Goal: Information Seeking & Learning: Learn about a topic

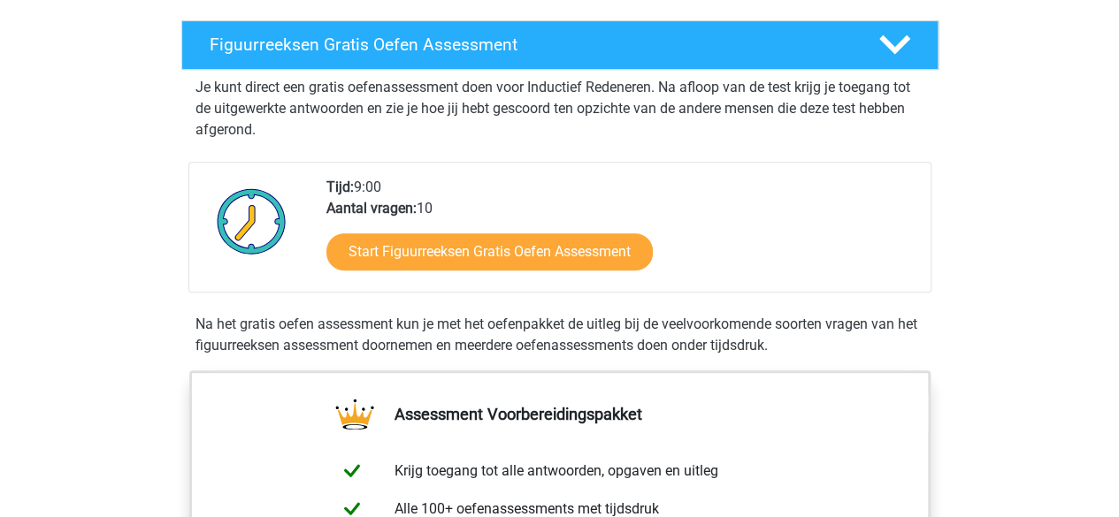
scroll to position [265, 0]
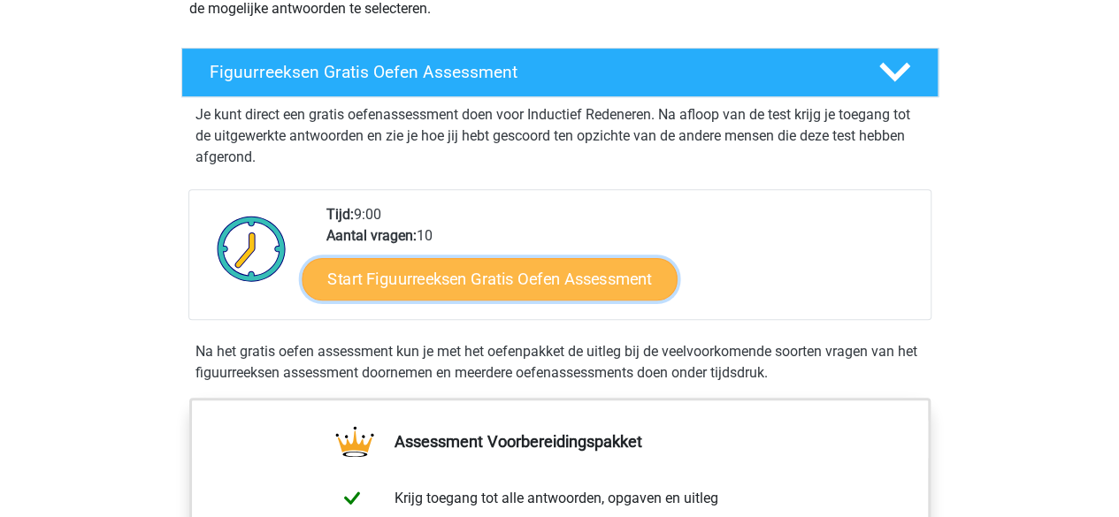
click at [382, 270] on link "Start Figuurreeksen Gratis Oefen Assessment" at bounding box center [489, 278] width 375 height 42
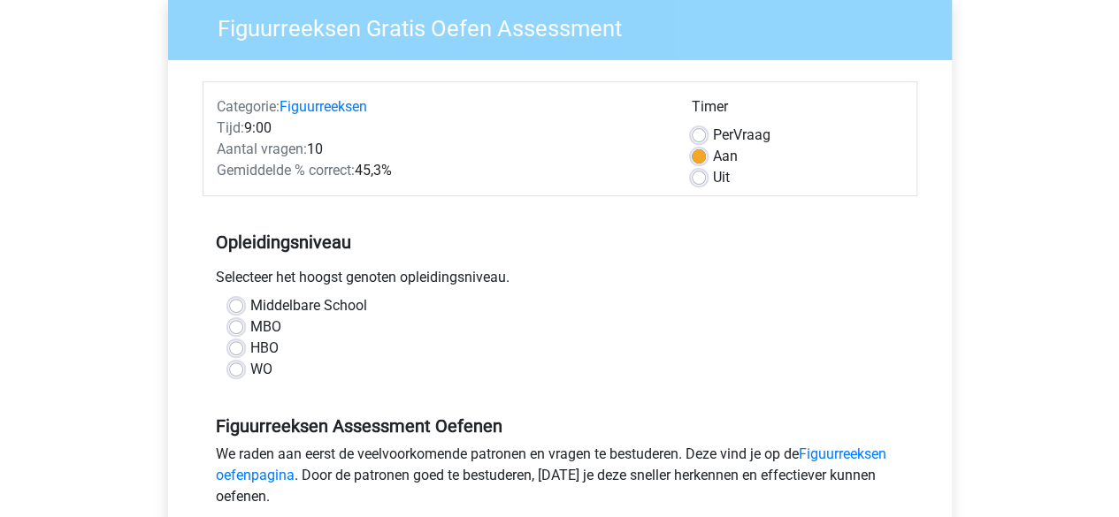
scroll to position [177, 0]
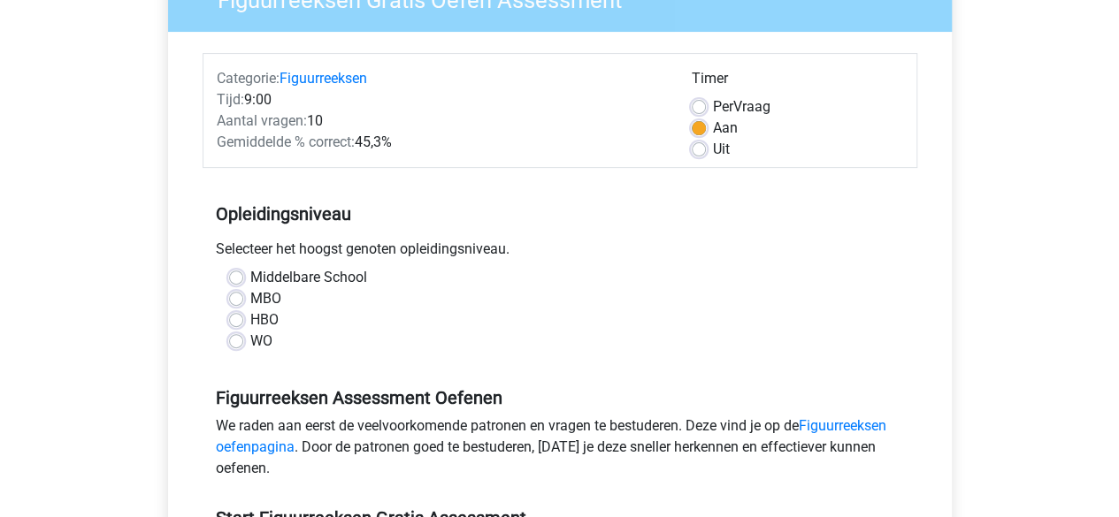
click at [250, 321] on label "HBO" at bounding box center [264, 320] width 28 height 21
click at [232, 321] on input "HBO" at bounding box center [236, 319] width 14 height 18
radio input "true"
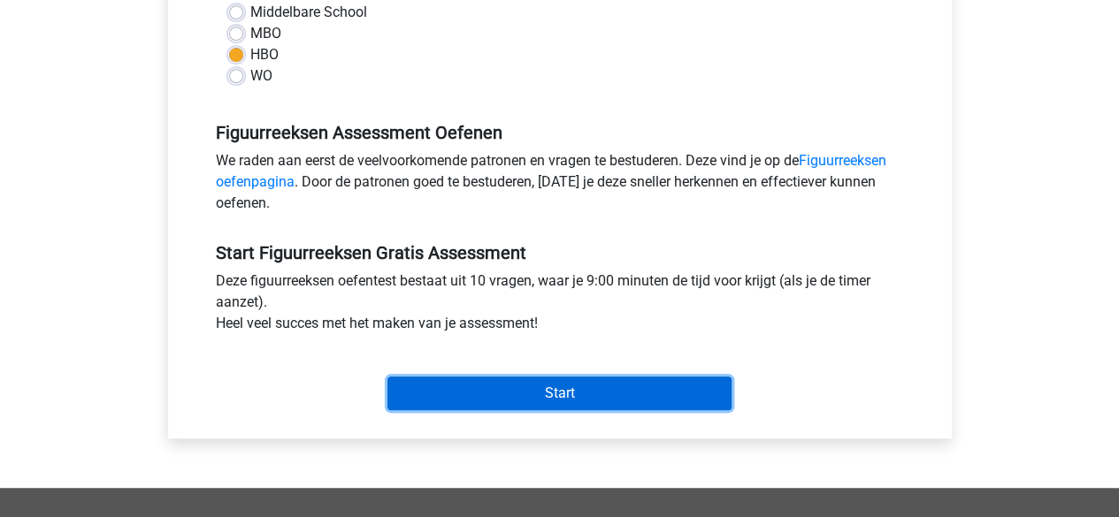
click at [455, 389] on input "Start" at bounding box center [559, 394] width 344 height 34
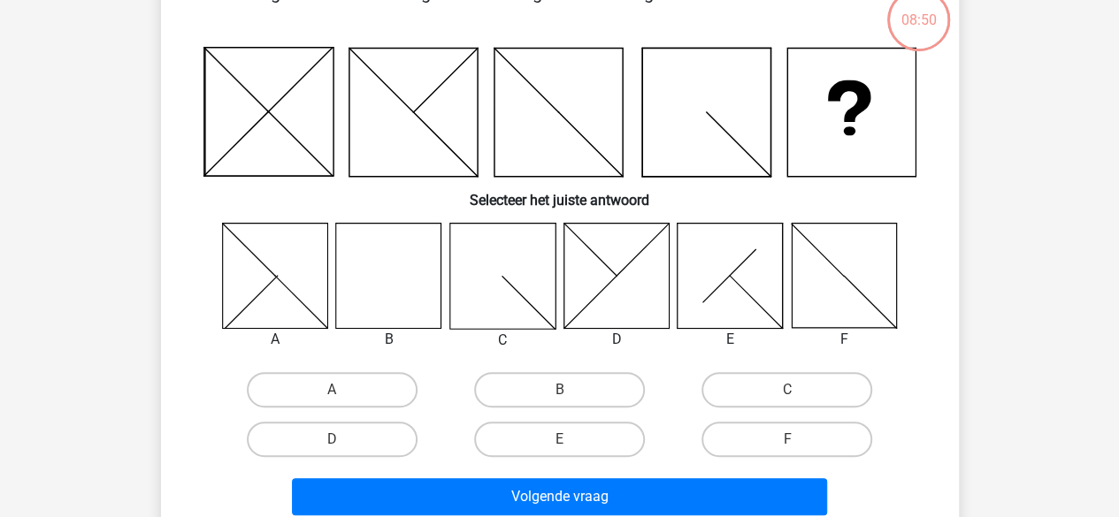
scroll to position [88, 0]
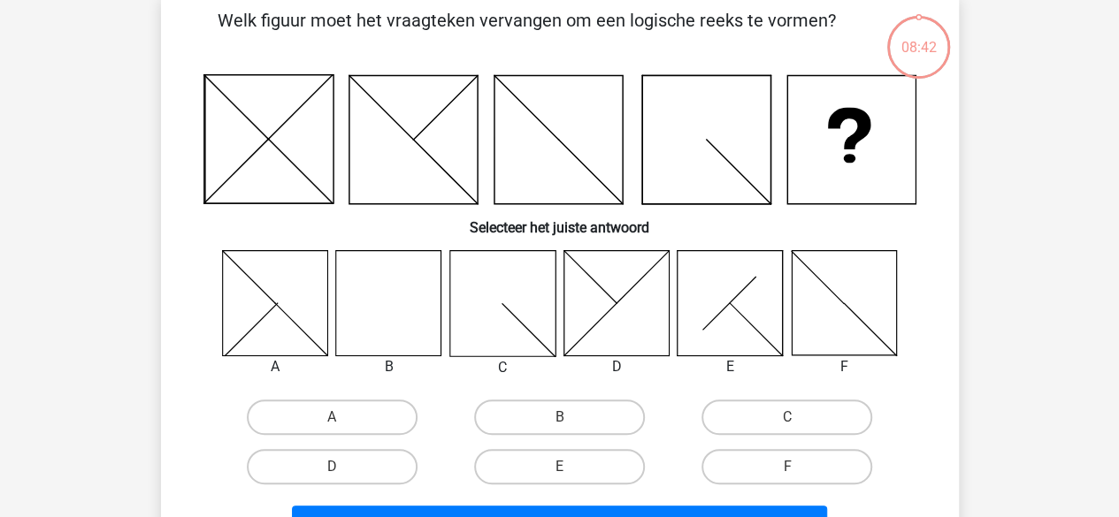
click at [399, 320] on icon at bounding box center [388, 302] width 105 height 105
click at [540, 410] on label "B" at bounding box center [559, 417] width 171 height 35
click at [559, 418] on input "B" at bounding box center [564, 423] width 11 height 11
radio input "true"
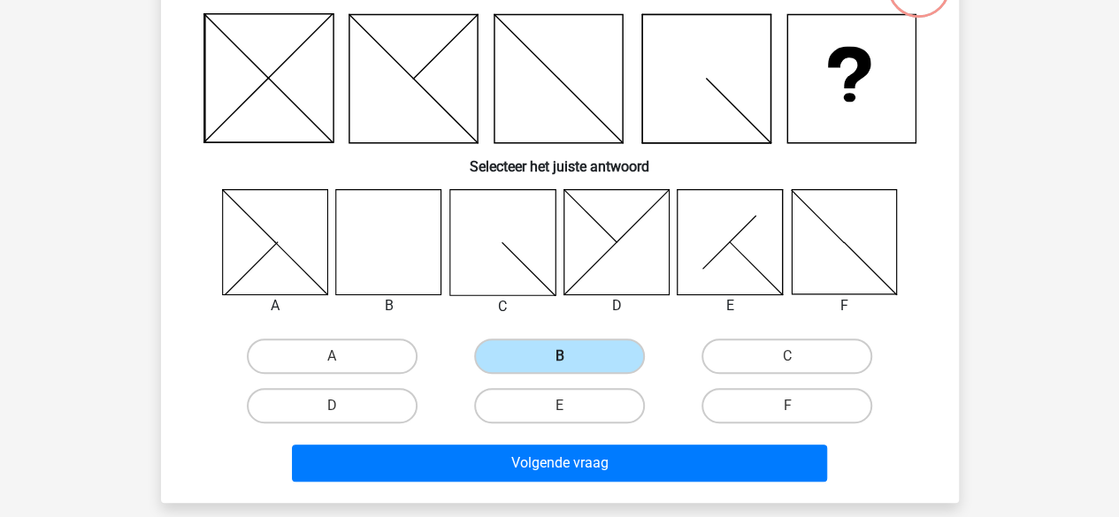
scroll to position [177, 0]
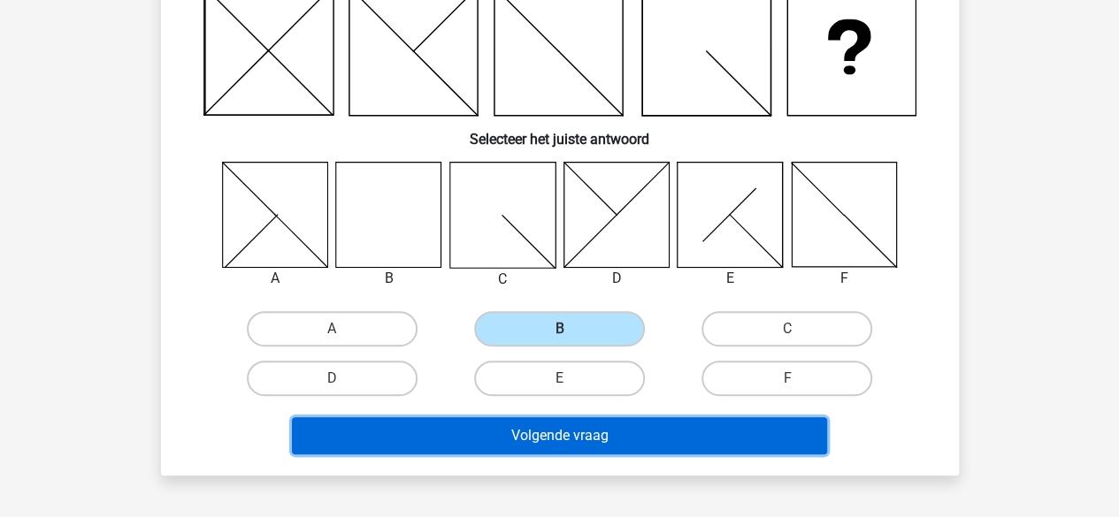
click at [554, 438] on button "Volgende vraag" at bounding box center [559, 436] width 535 height 37
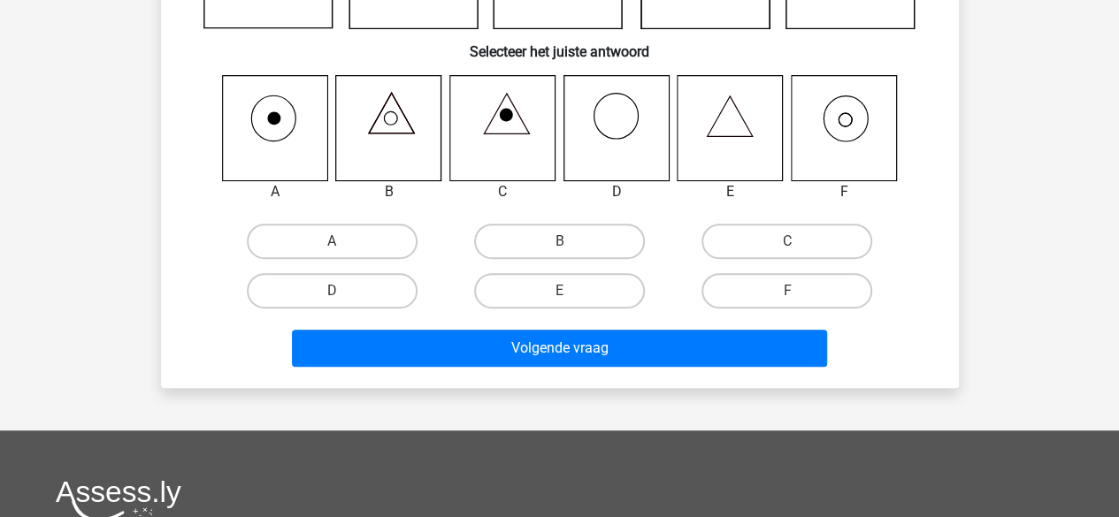
scroll to position [265, 0]
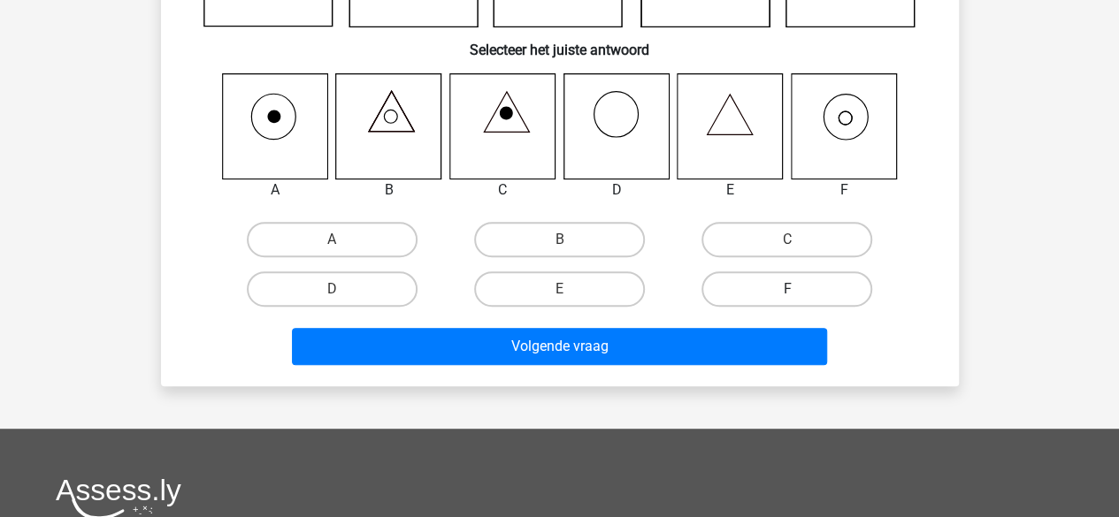
click at [741, 295] on label "F" at bounding box center [786, 289] width 171 height 35
click at [787, 295] on input "F" at bounding box center [792, 294] width 11 height 11
radio input "true"
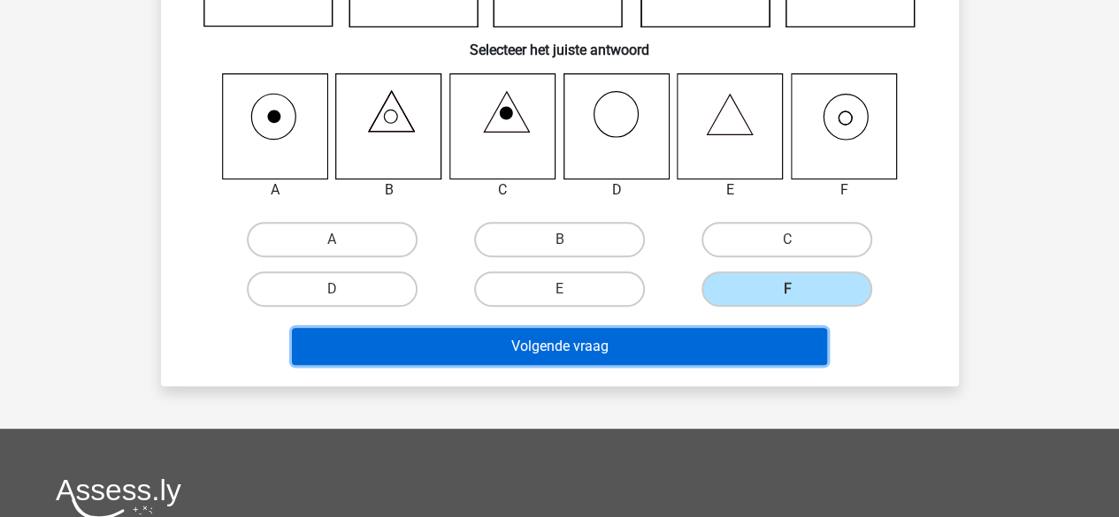
click at [677, 346] on button "Volgende vraag" at bounding box center [559, 346] width 535 height 37
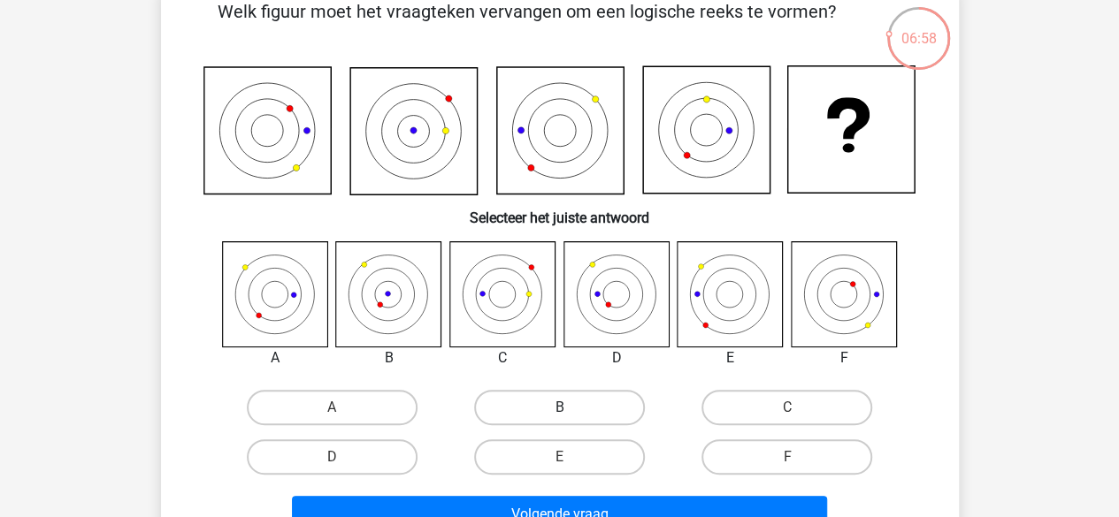
scroll to position [177, 0]
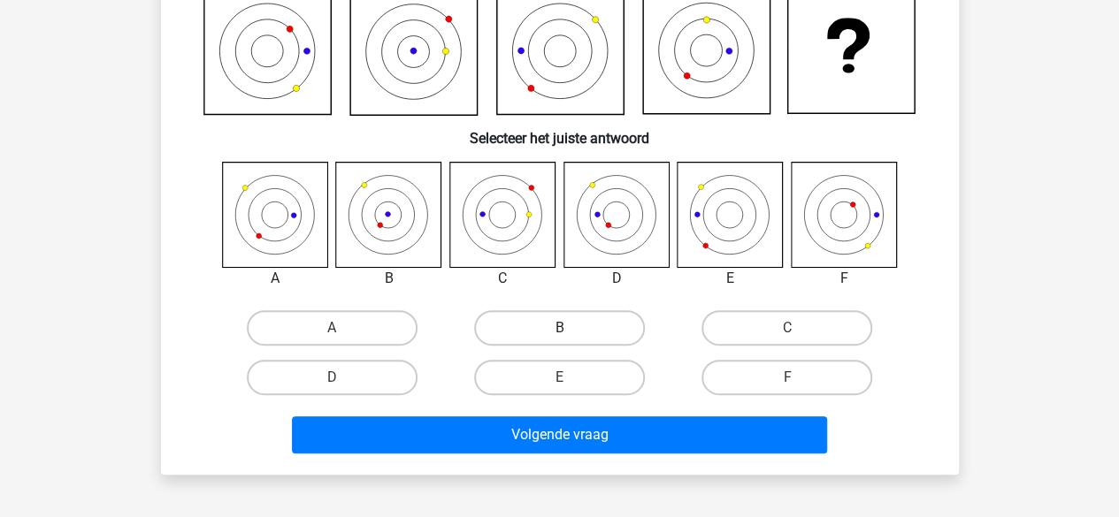
click at [508, 331] on label "B" at bounding box center [559, 327] width 171 height 35
click at [559, 331] on input "B" at bounding box center [564, 333] width 11 height 11
radio input "true"
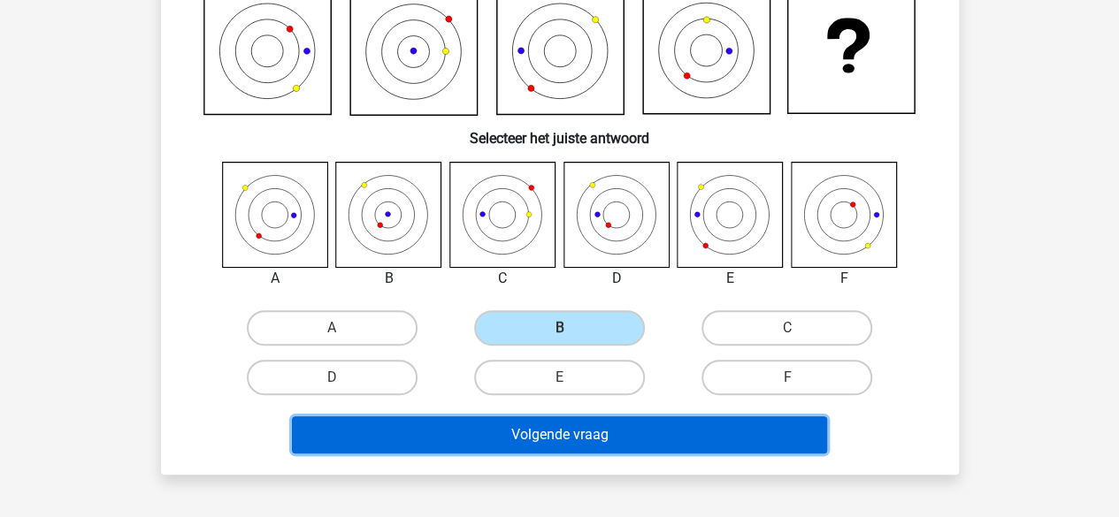
click at [577, 434] on button "Volgende vraag" at bounding box center [559, 435] width 535 height 37
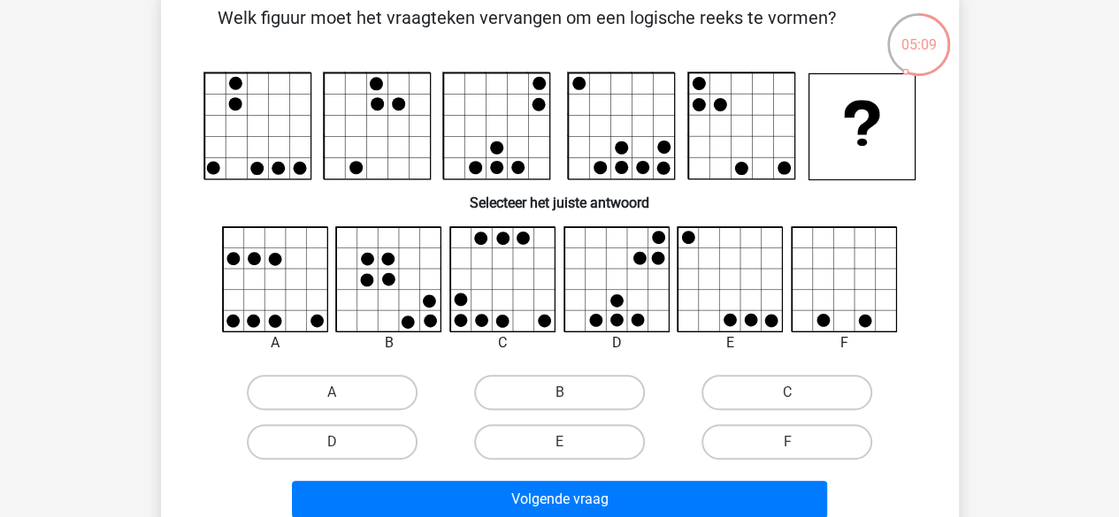
scroll to position [88, 0]
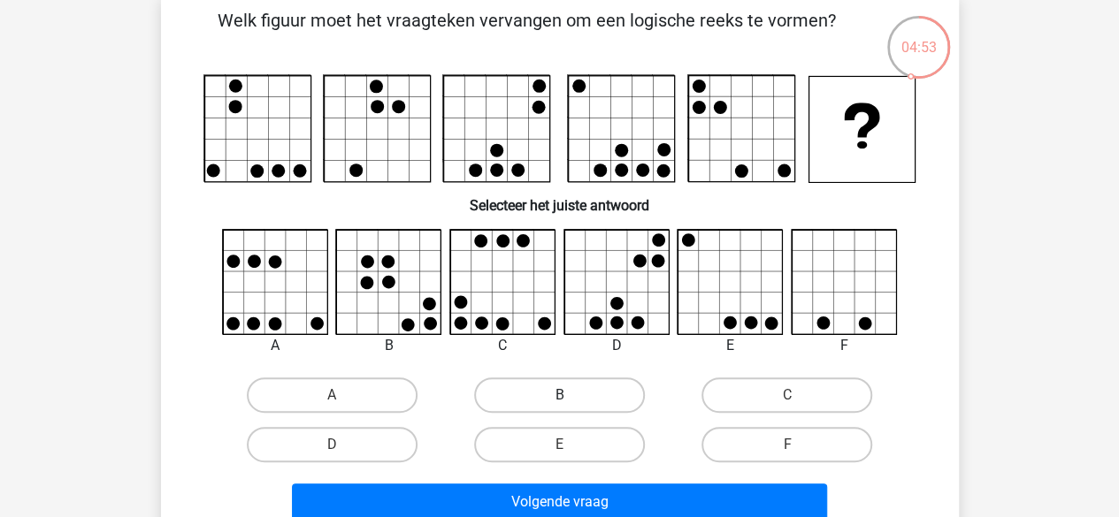
click at [573, 402] on label "B" at bounding box center [559, 395] width 171 height 35
click at [571, 402] on input "B" at bounding box center [564, 400] width 11 height 11
radio input "true"
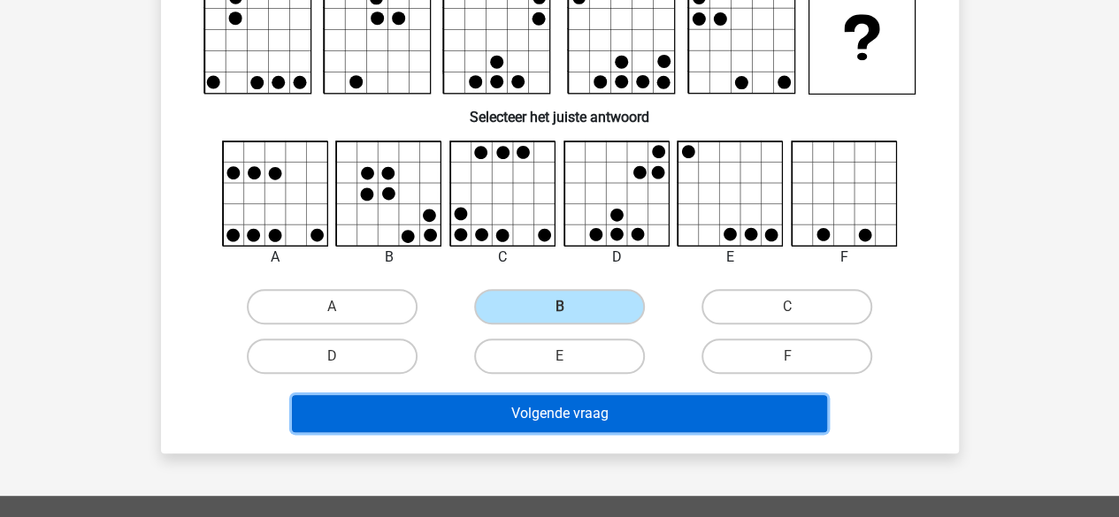
click at [578, 425] on button "Volgende vraag" at bounding box center [559, 413] width 535 height 37
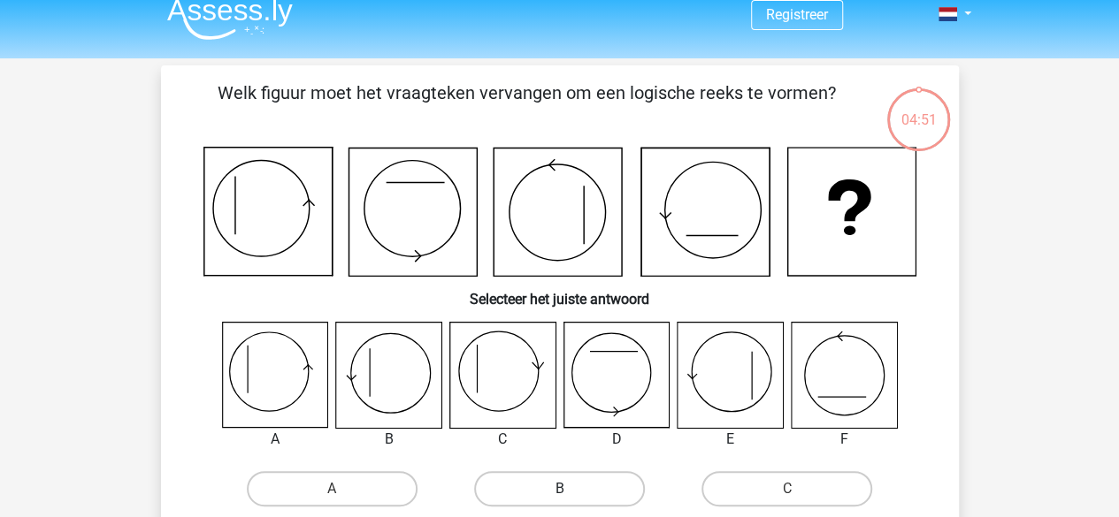
scroll to position [0, 0]
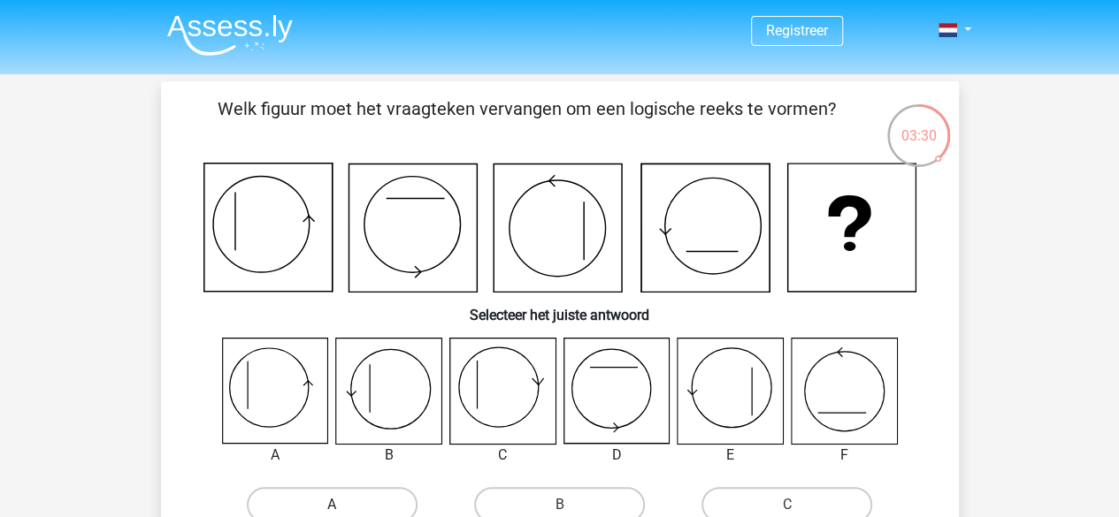
click at [315, 499] on label "A" at bounding box center [332, 504] width 171 height 35
click at [332, 505] on input "A" at bounding box center [337, 510] width 11 height 11
radio input "true"
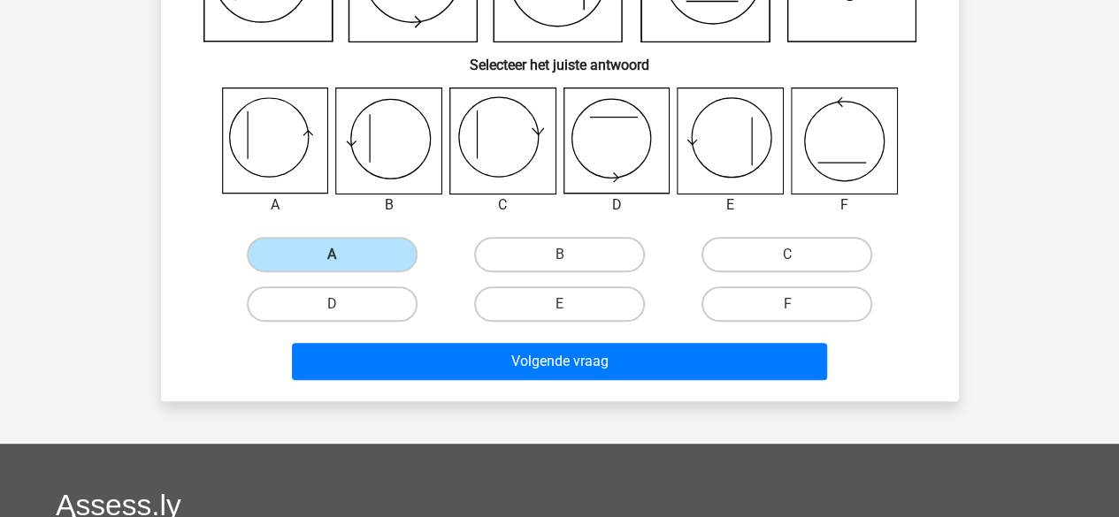
scroll to position [265, 0]
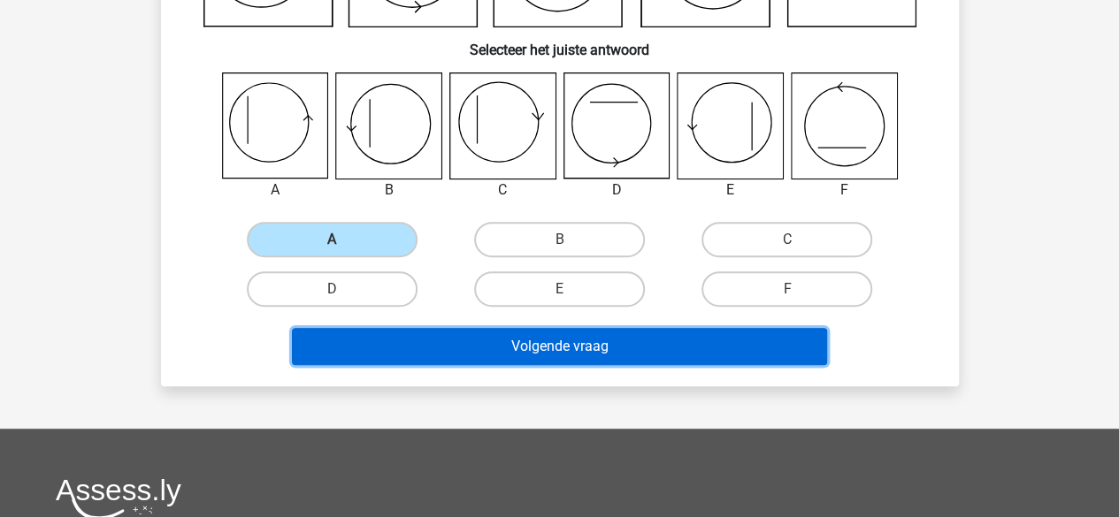
click at [658, 343] on button "Volgende vraag" at bounding box center [559, 346] width 535 height 37
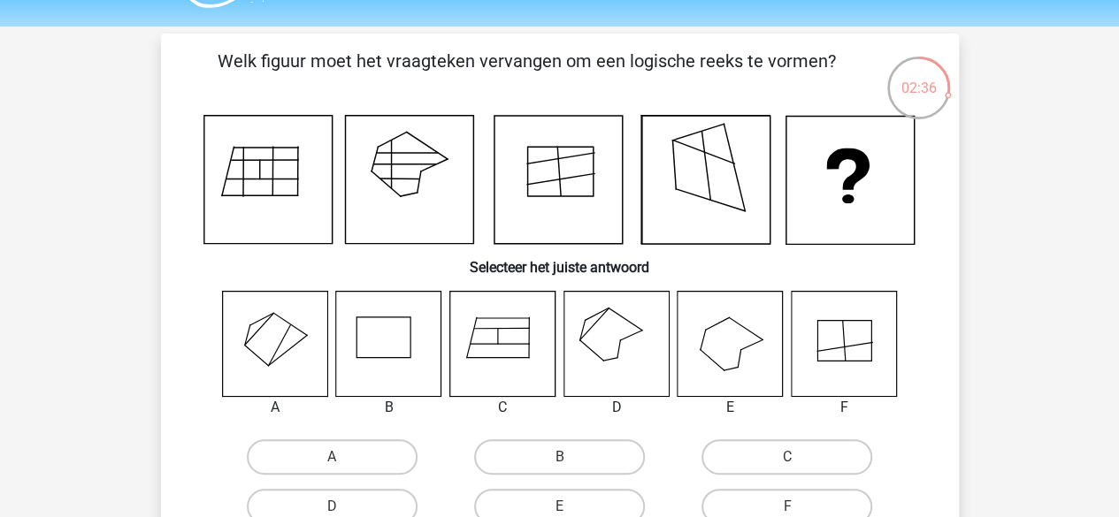
scroll to position [88, 0]
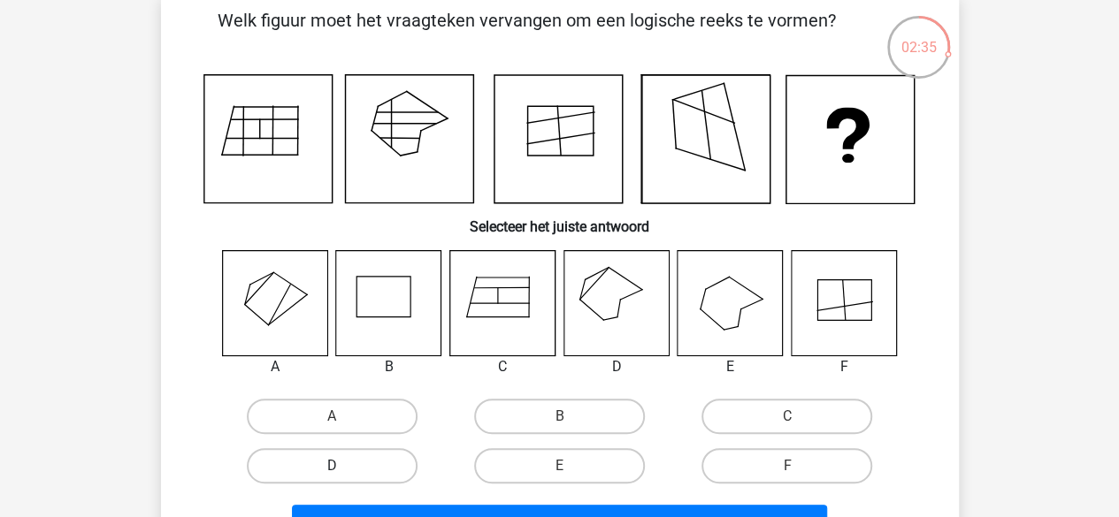
click at [373, 459] on label "D" at bounding box center [332, 465] width 171 height 35
click at [343, 466] on input "D" at bounding box center [337, 471] width 11 height 11
radio input "true"
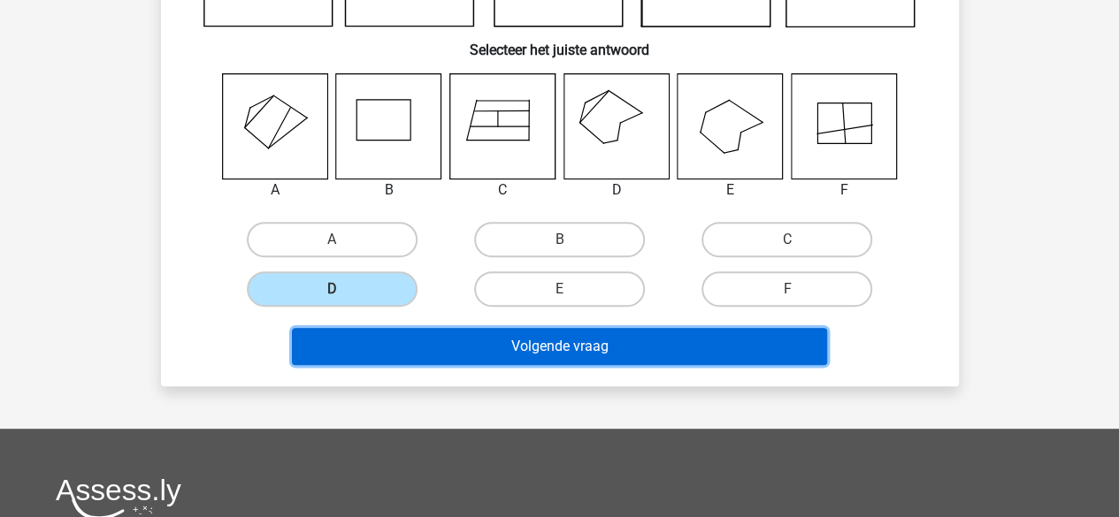
click at [534, 362] on button "Volgende vraag" at bounding box center [559, 346] width 535 height 37
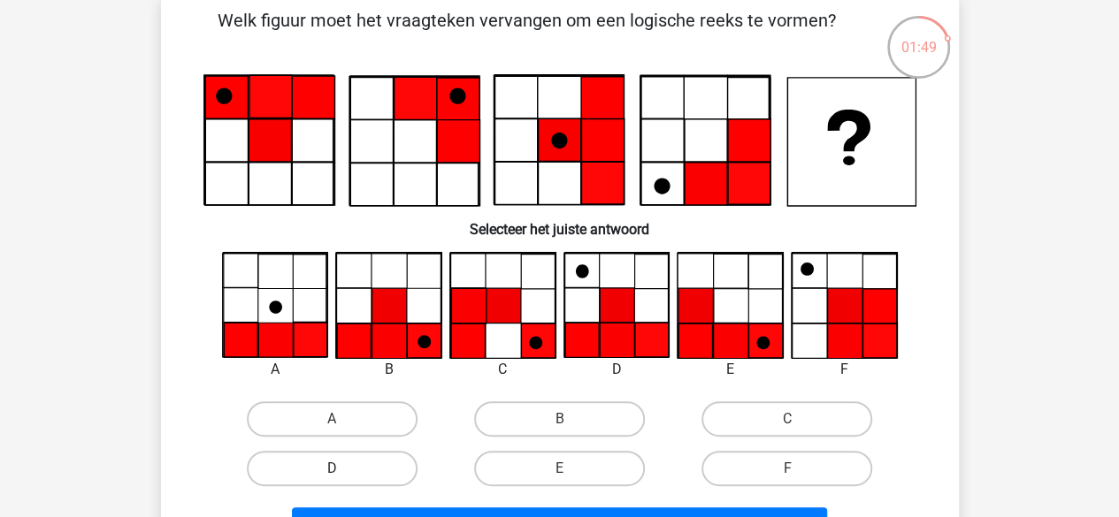
click at [356, 462] on label "D" at bounding box center [332, 468] width 171 height 35
click at [343, 469] on input "D" at bounding box center [337, 474] width 11 height 11
radio input "true"
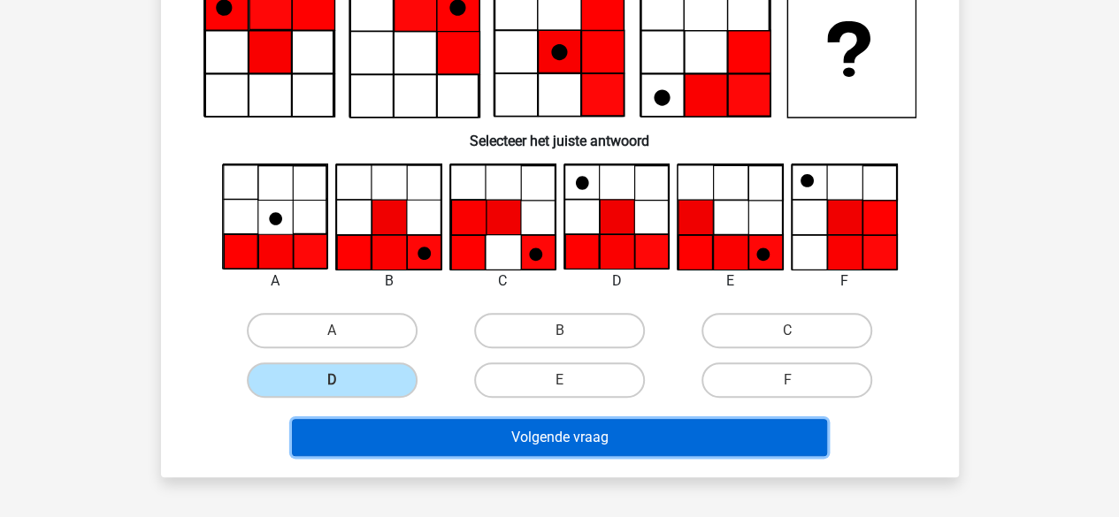
click at [518, 447] on button "Volgende vraag" at bounding box center [559, 437] width 535 height 37
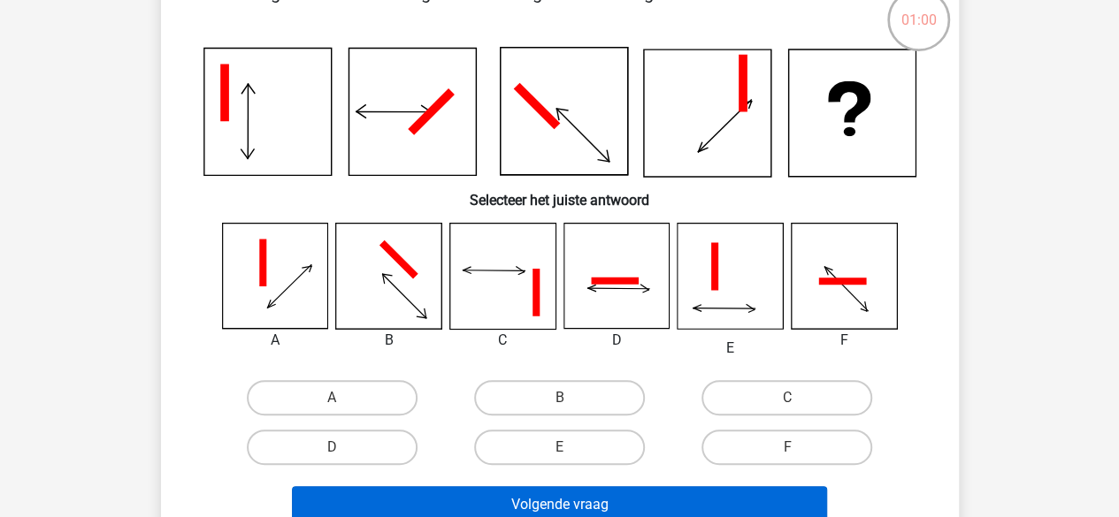
scroll to position [177, 0]
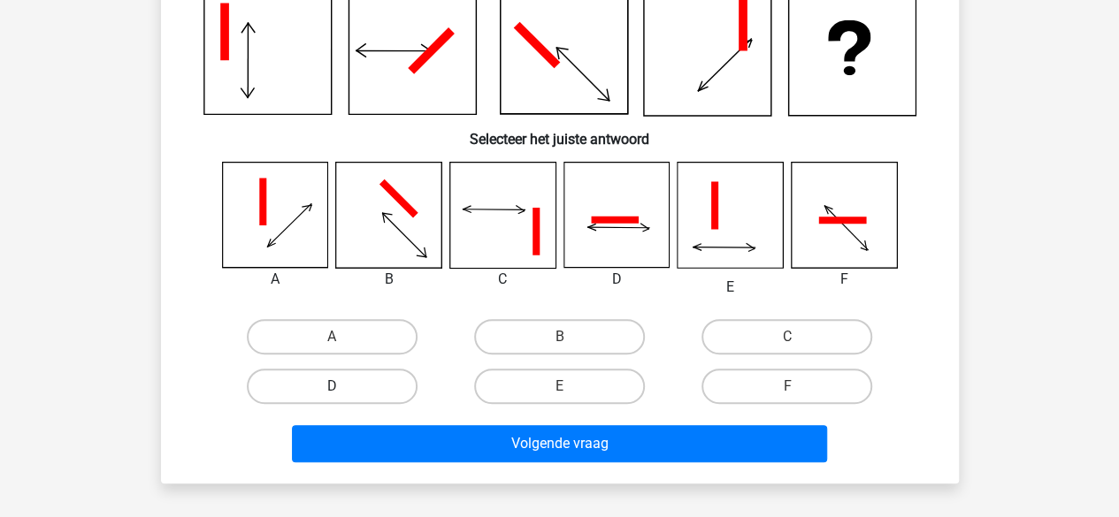
click at [393, 392] on label "D" at bounding box center [332, 386] width 171 height 35
click at [343, 392] on input "D" at bounding box center [337, 392] width 11 height 11
radio input "true"
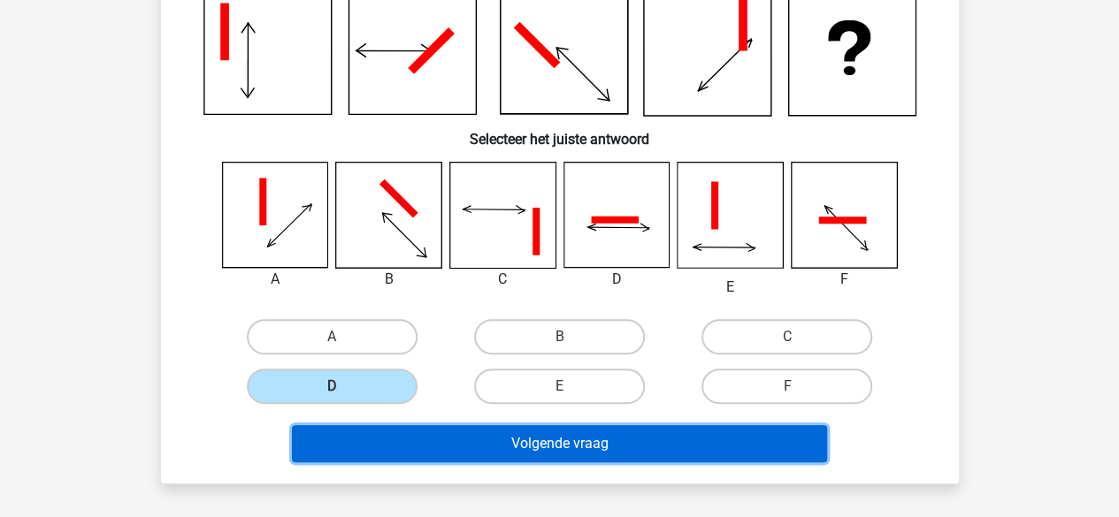
click at [444, 434] on button "Volgende vraag" at bounding box center [559, 443] width 535 height 37
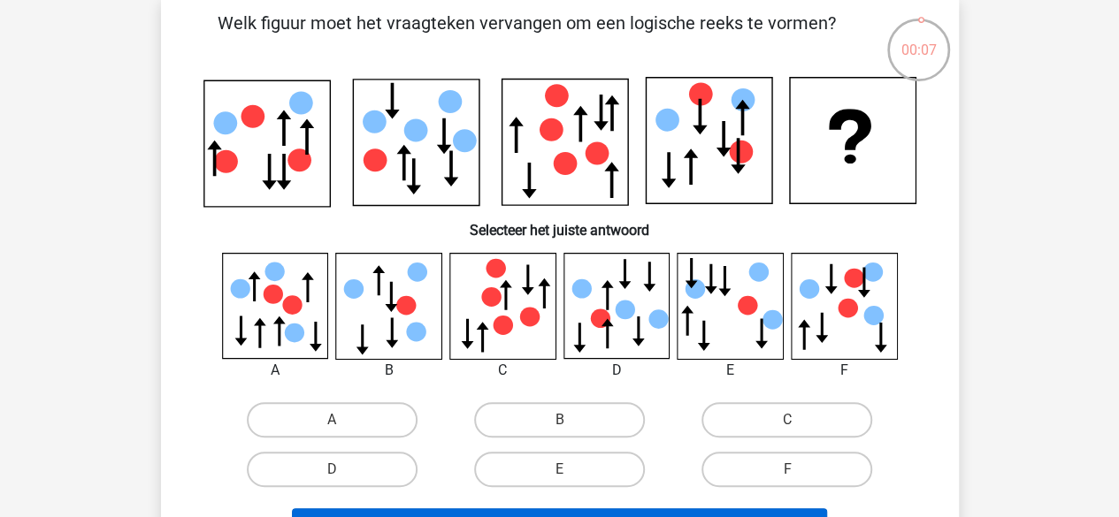
scroll to position [88, 0]
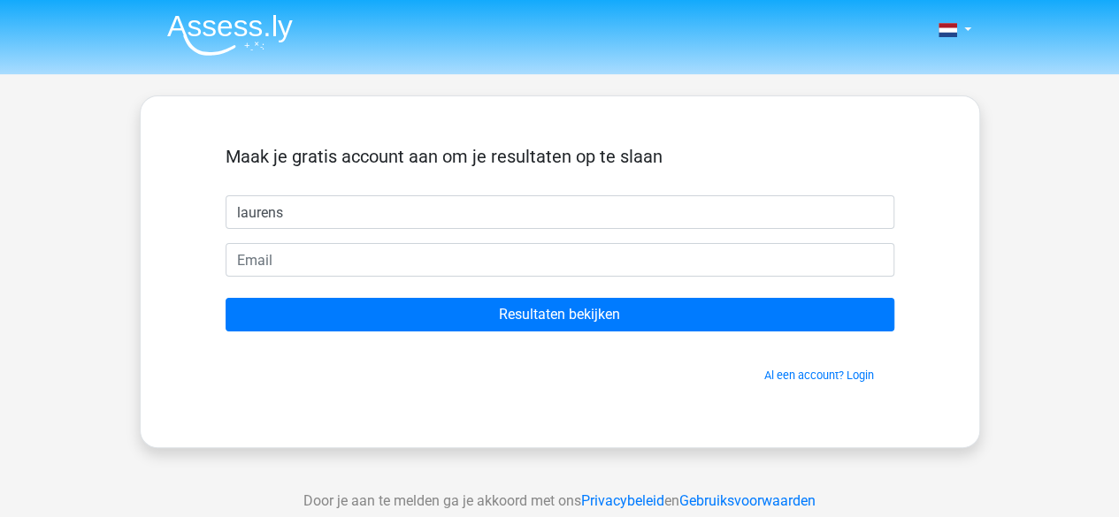
type input "laurens"
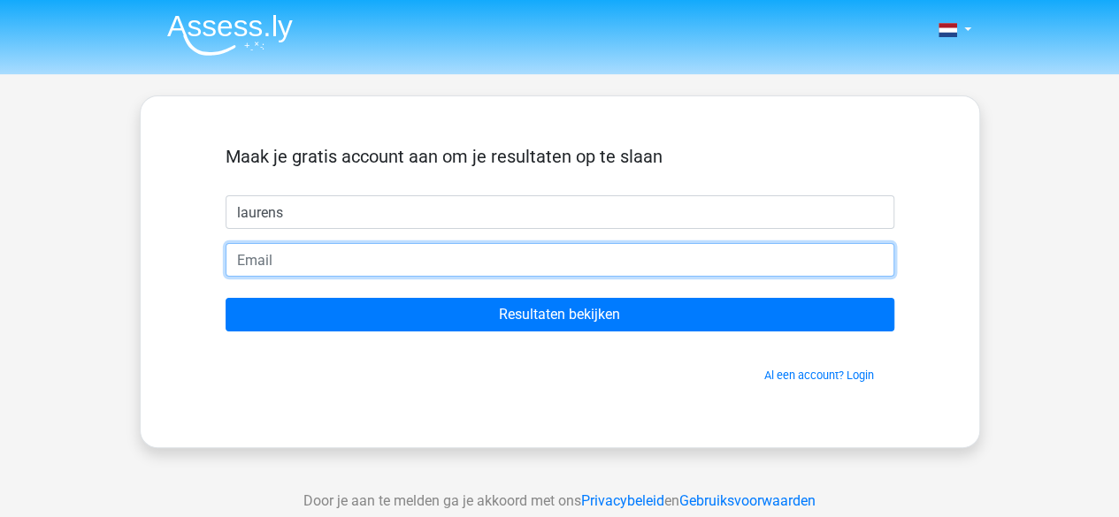
click at [318, 249] on input "email" at bounding box center [560, 260] width 669 height 34
type input "laurens.deceuninck@mtkwadraat.be"
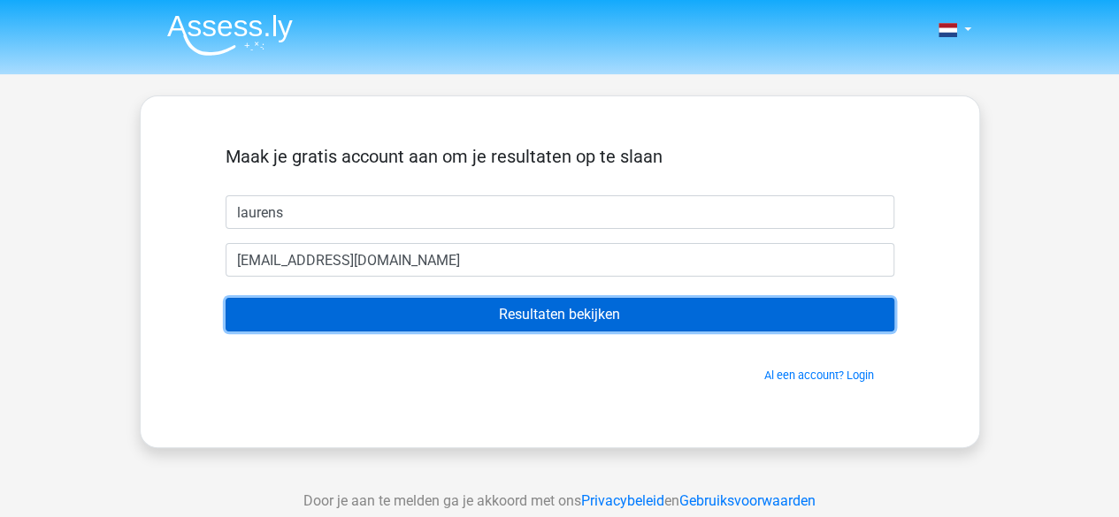
click at [389, 318] on input "Resultaten bekijken" at bounding box center [560, 315] width 669 height 34
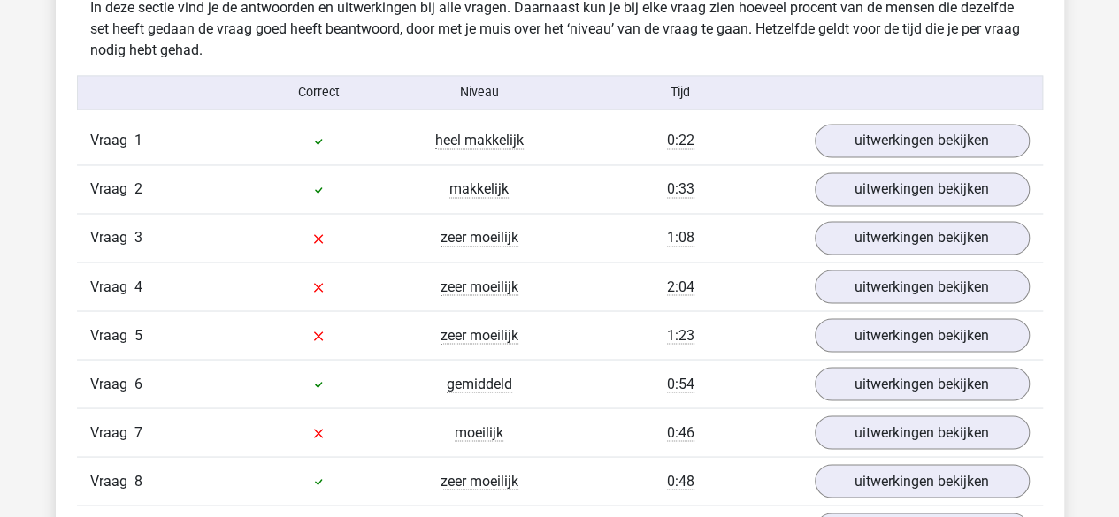
scroll to position [1327, 0]
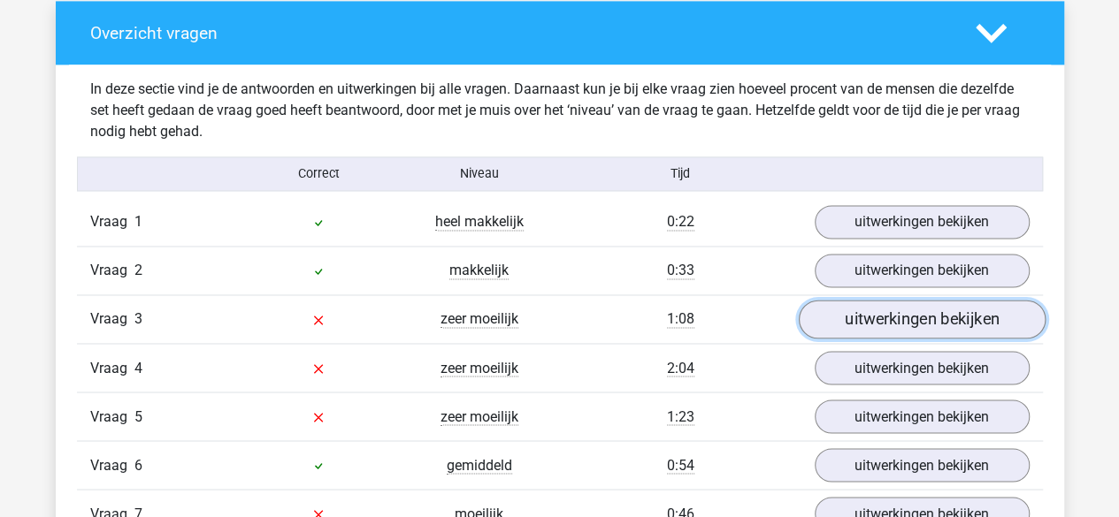
click at [870, 321] on link "uitwerkingen bekijken" at bounding box center [921, 320] width 247 height 39
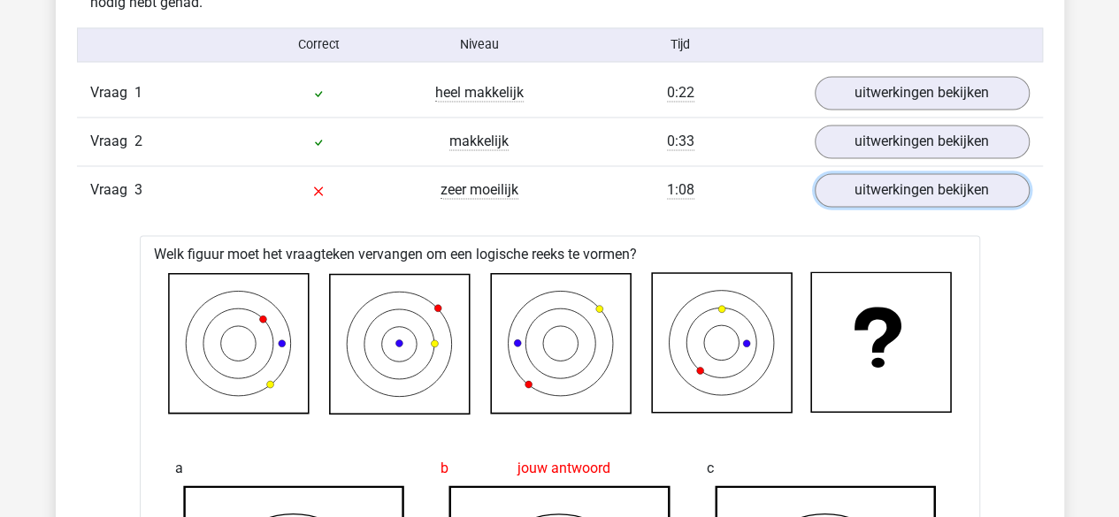
scroll to position [1415, 0]
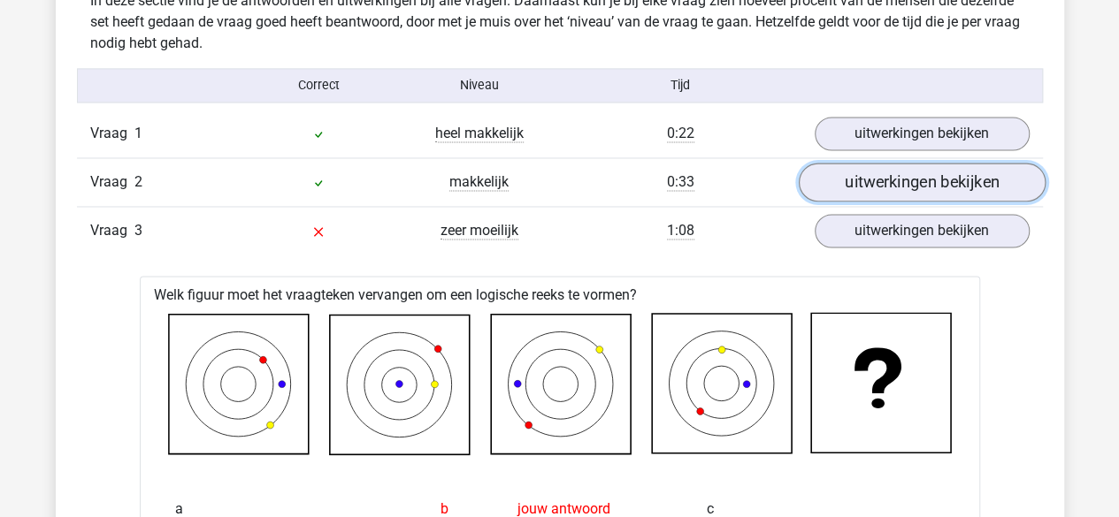
click at [885, 182] on link "uitwerkingen bekijken" at bounding box center [921, 183] width 247 height 39
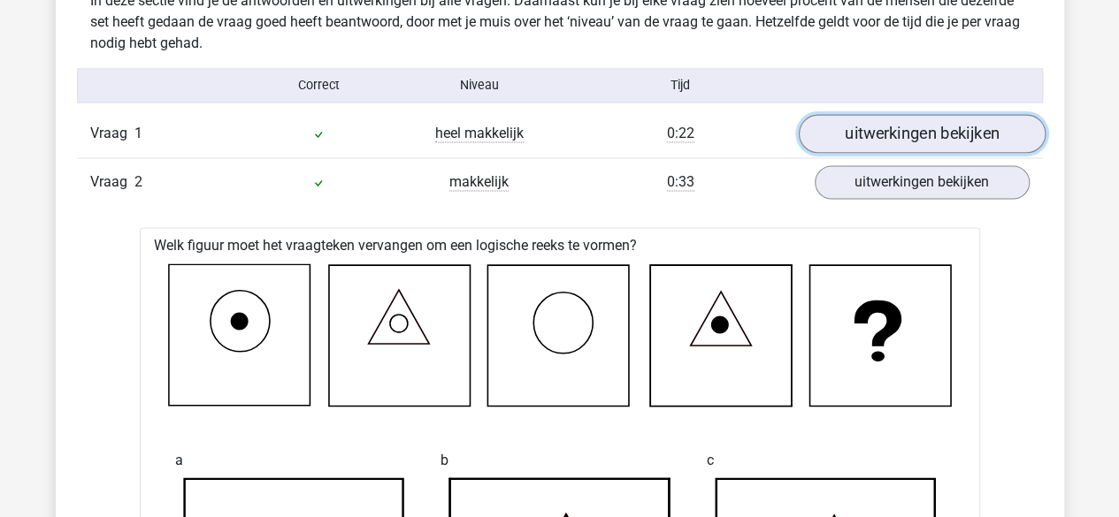
click at [947, 140] on link "uitwerkingen bekijken" at bounding box center [921, 134] width 247 height 39
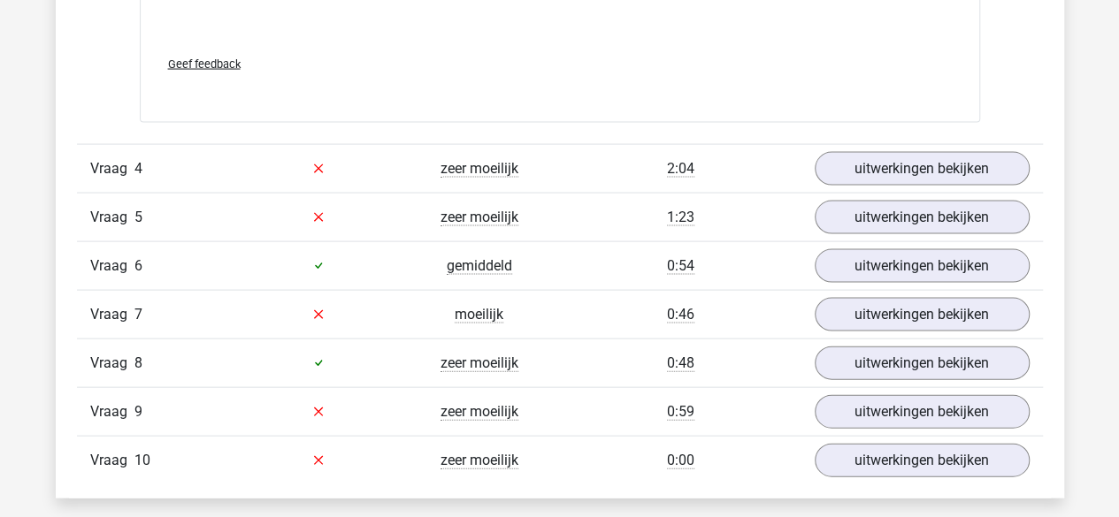
scroll to position [5130, 0]
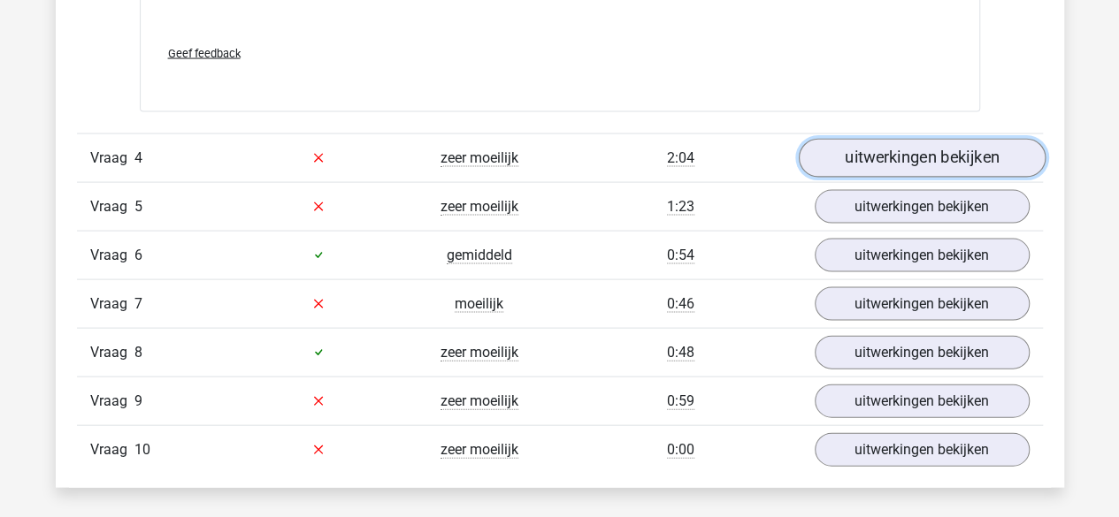
click at [893, 162] on link "uitwerkingen bekijken" at bounding box center [921, 158] width 247 height 39
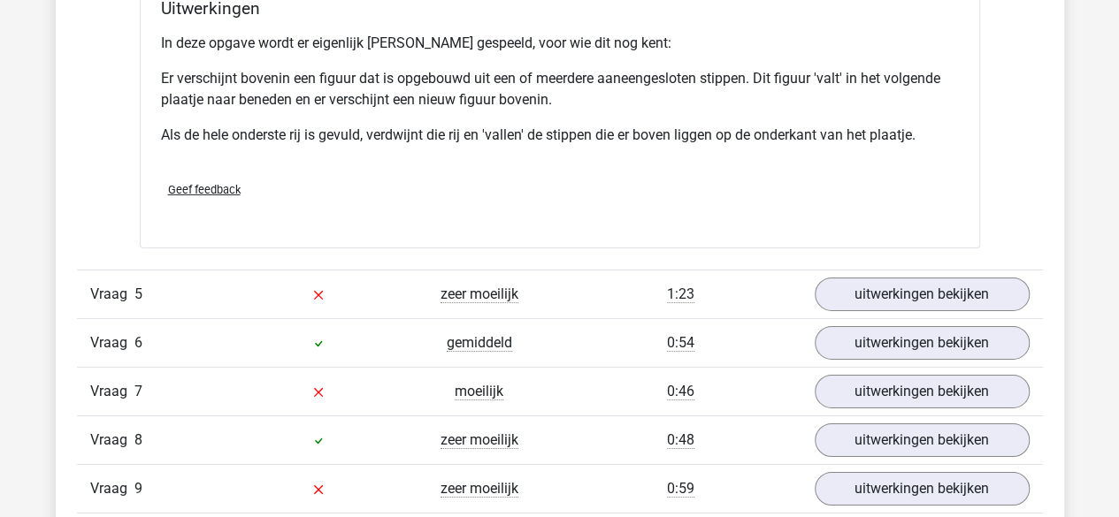
scroll to position [6103, 0]
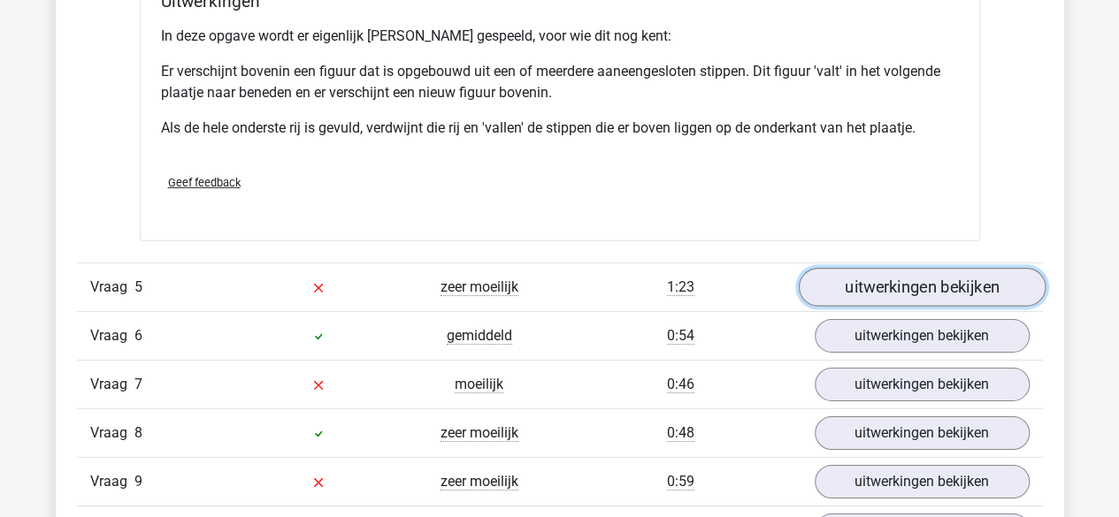
click at [854, 281] on link "uitwerkingen bekijken" at bounding box center [921, 287] width 247 height 39
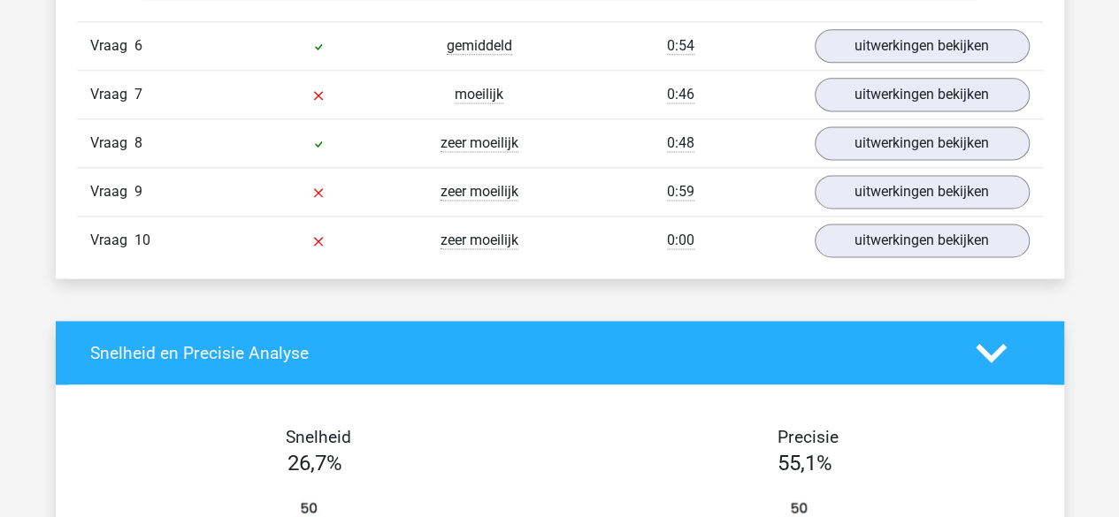
scroll to position [7784, 0]
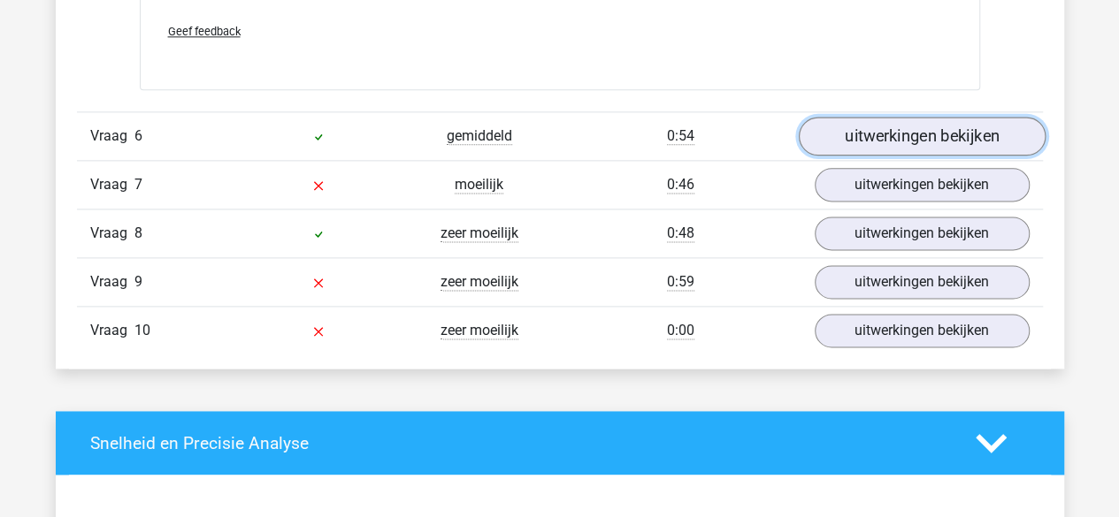
click at [890, 124] on link "uitwerkingen bekijken" at bounding box center [921, 136] width 247 height 39
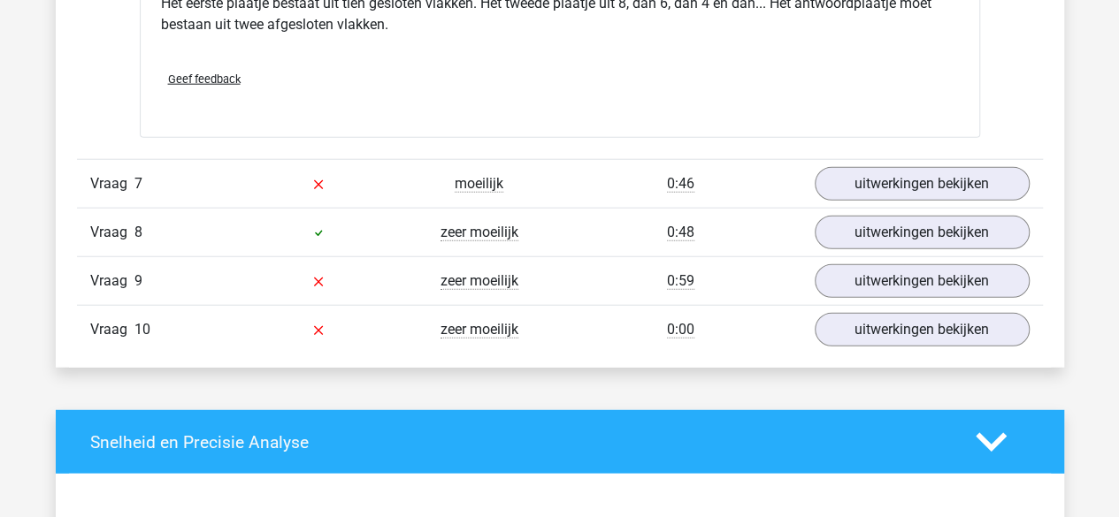
scroll to position [8845, 0]
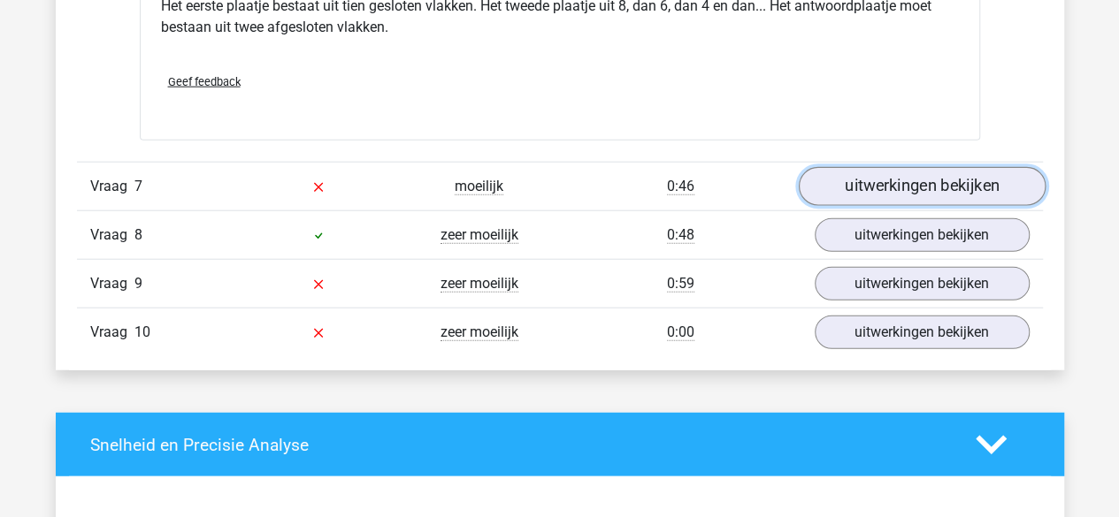
click at [886, 167] on link "uitwerkingen bekijken" at bounding box center [921, 186] width 247 height 39
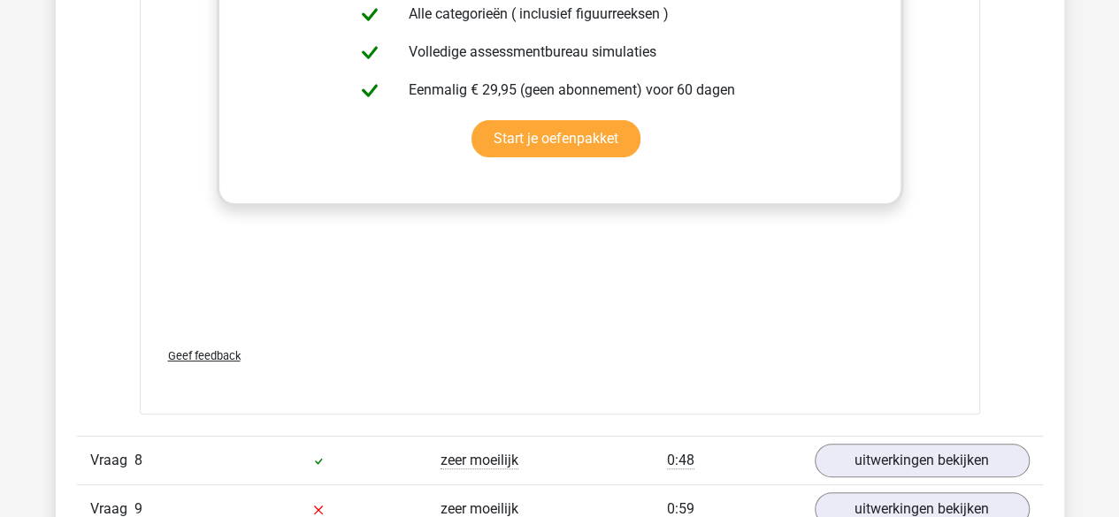
scroll to position [10172, 0]
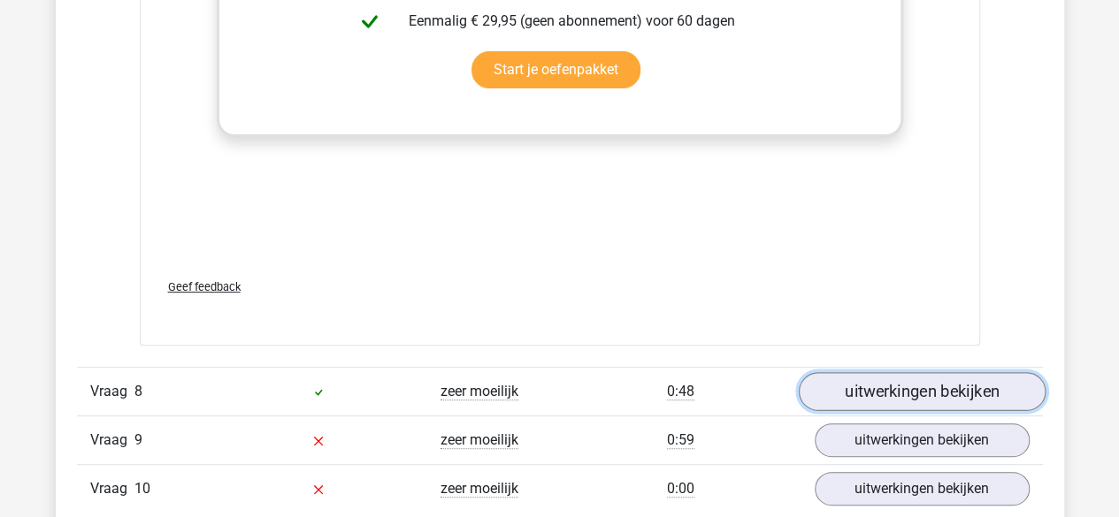
click at [870, 380] on link "uitwerkingen bekijken" at bounding box center [921, 391] width 247 height 39
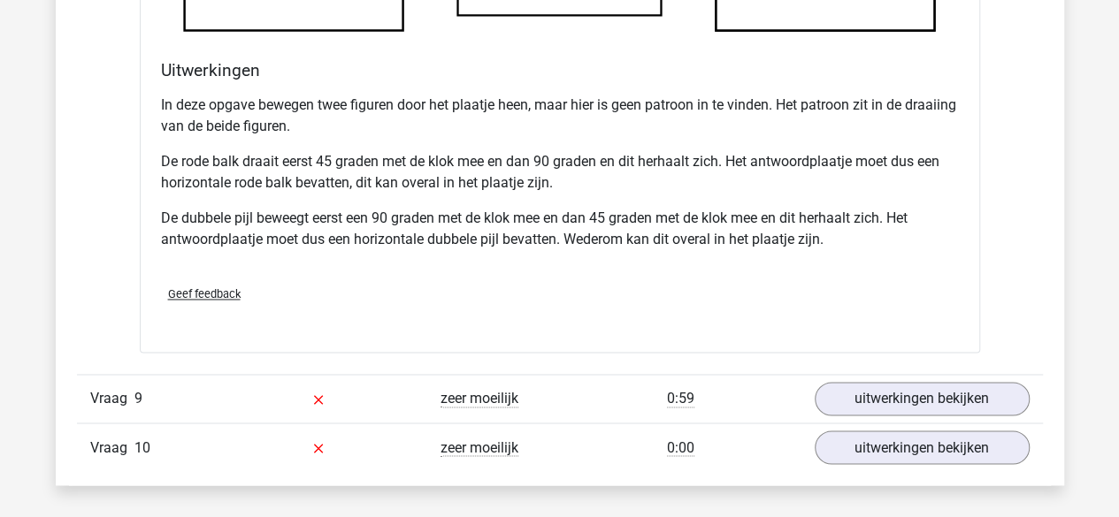
scroll to position [11411, 0]
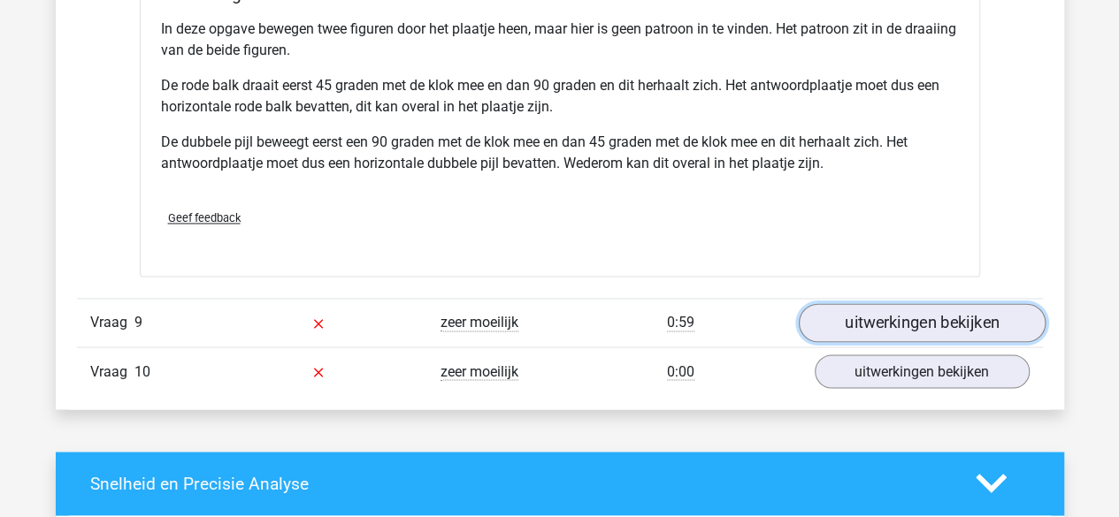
click at [872, 316] on link "uitwerkingen bekijken" at bounding box center [921, 322] width 247 height 39
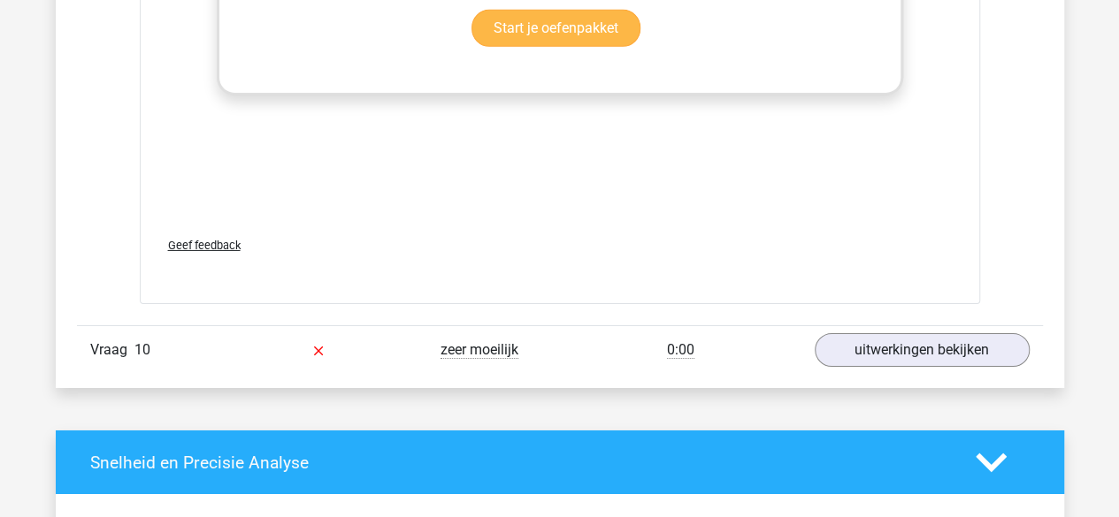
scroll to position [12914, 0]
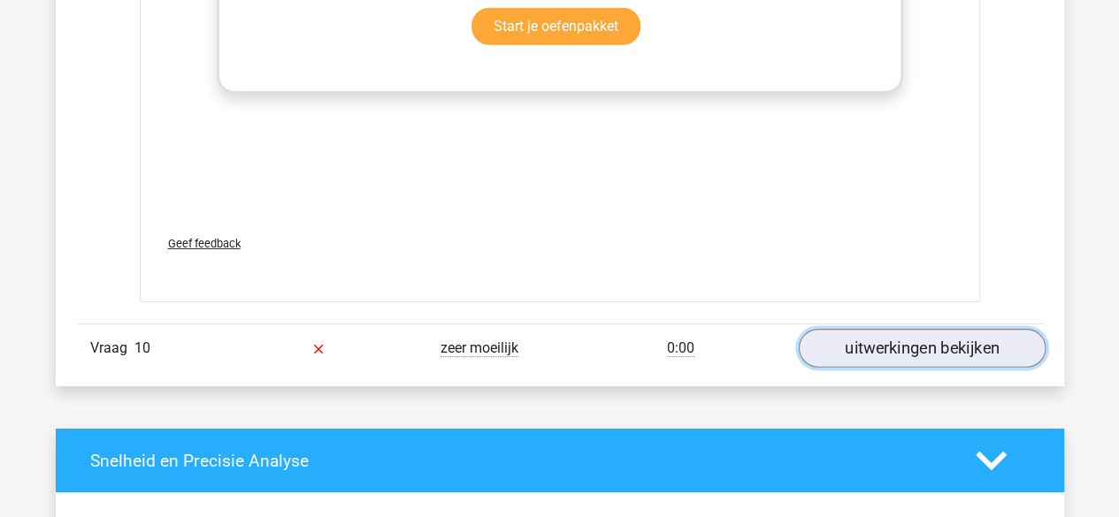
click at [854, 332] on link "uitwerkingen bekijken" at bounding box center [921, 348] width 247 height 39
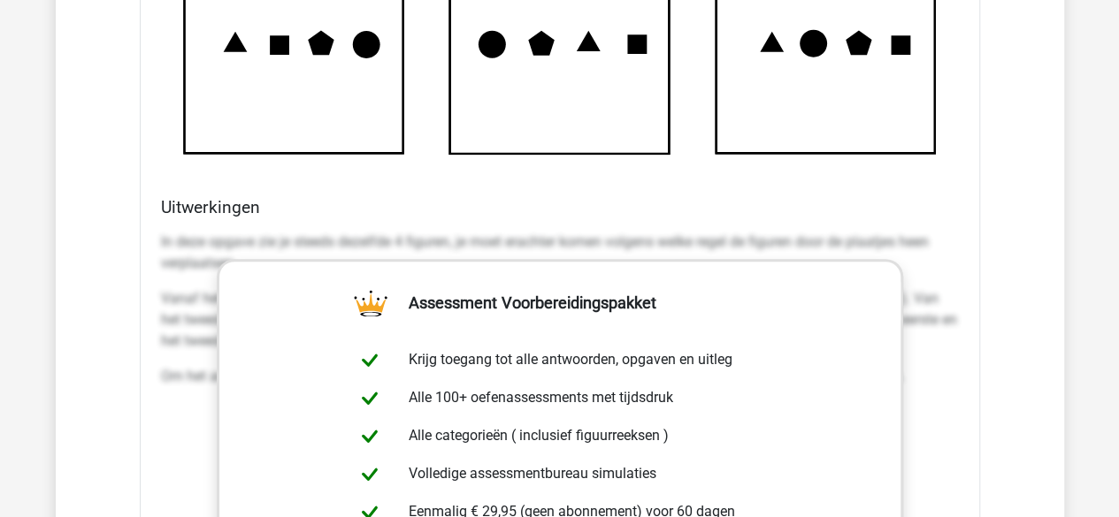
scroll to position [13887, 0]
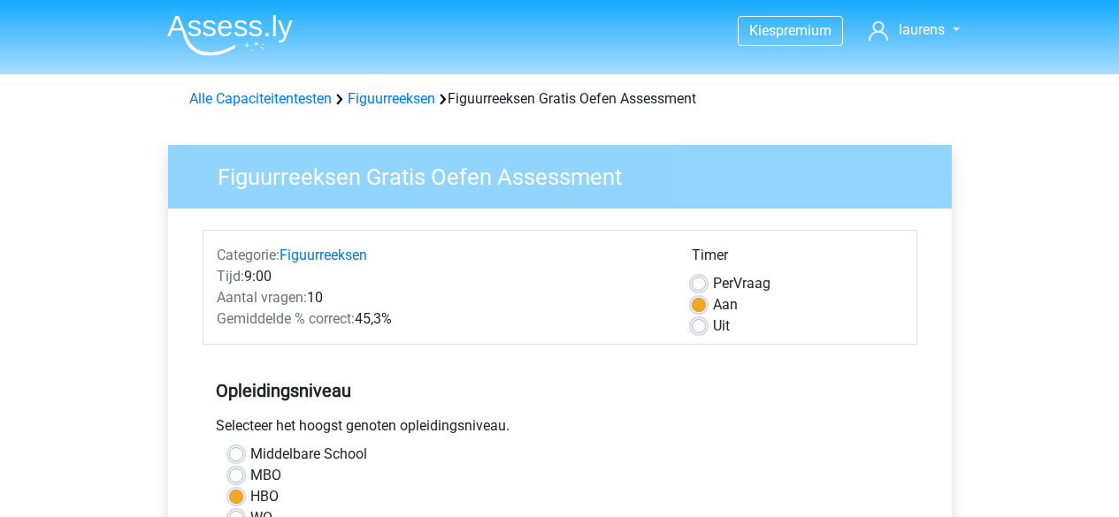
scroll to position [442, 0]
